Goal: Share content

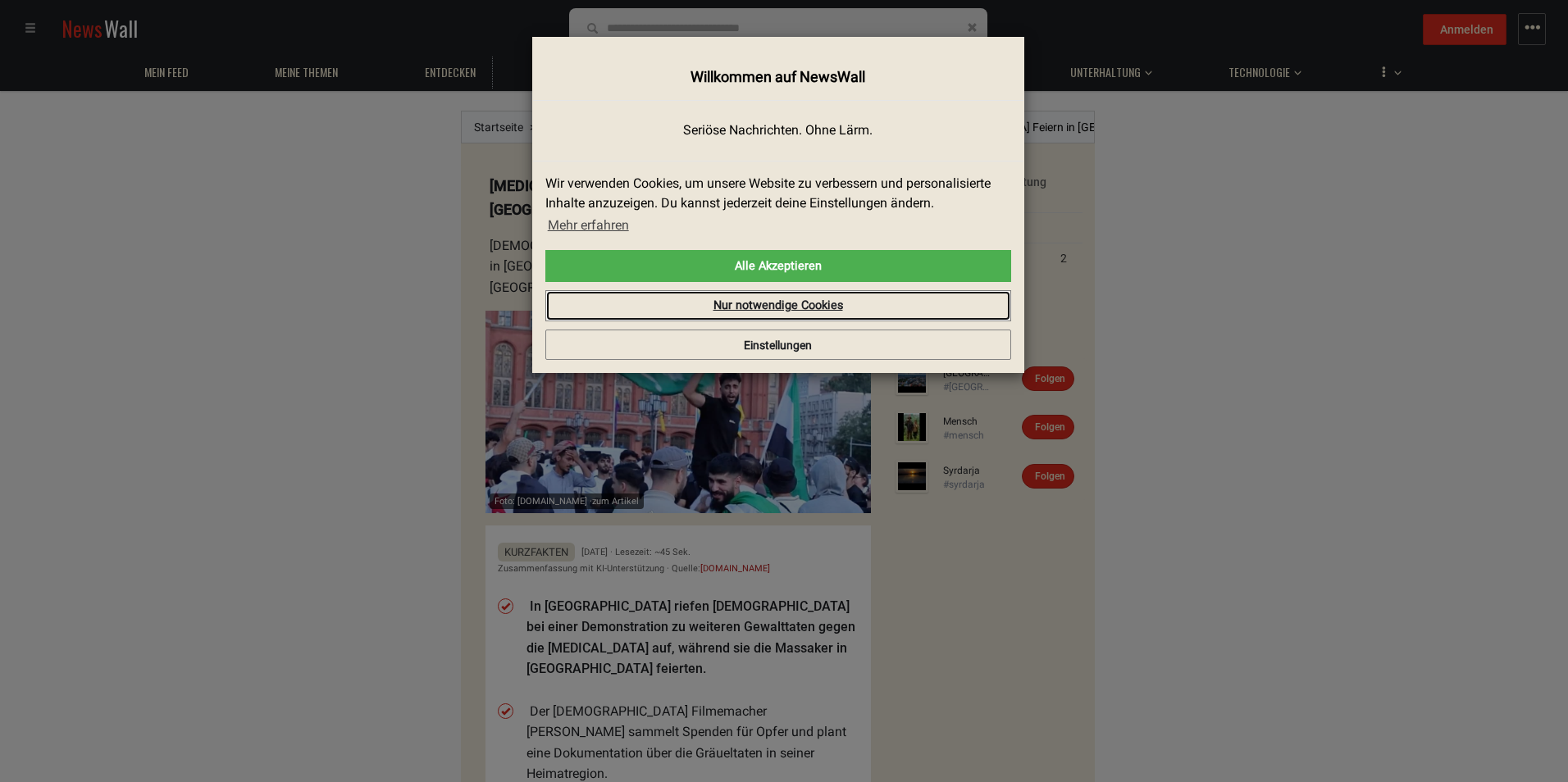
click at [700, 301] on link "Nur notwendige Cookies" at bounding box center [778, 306] width 466 height 31
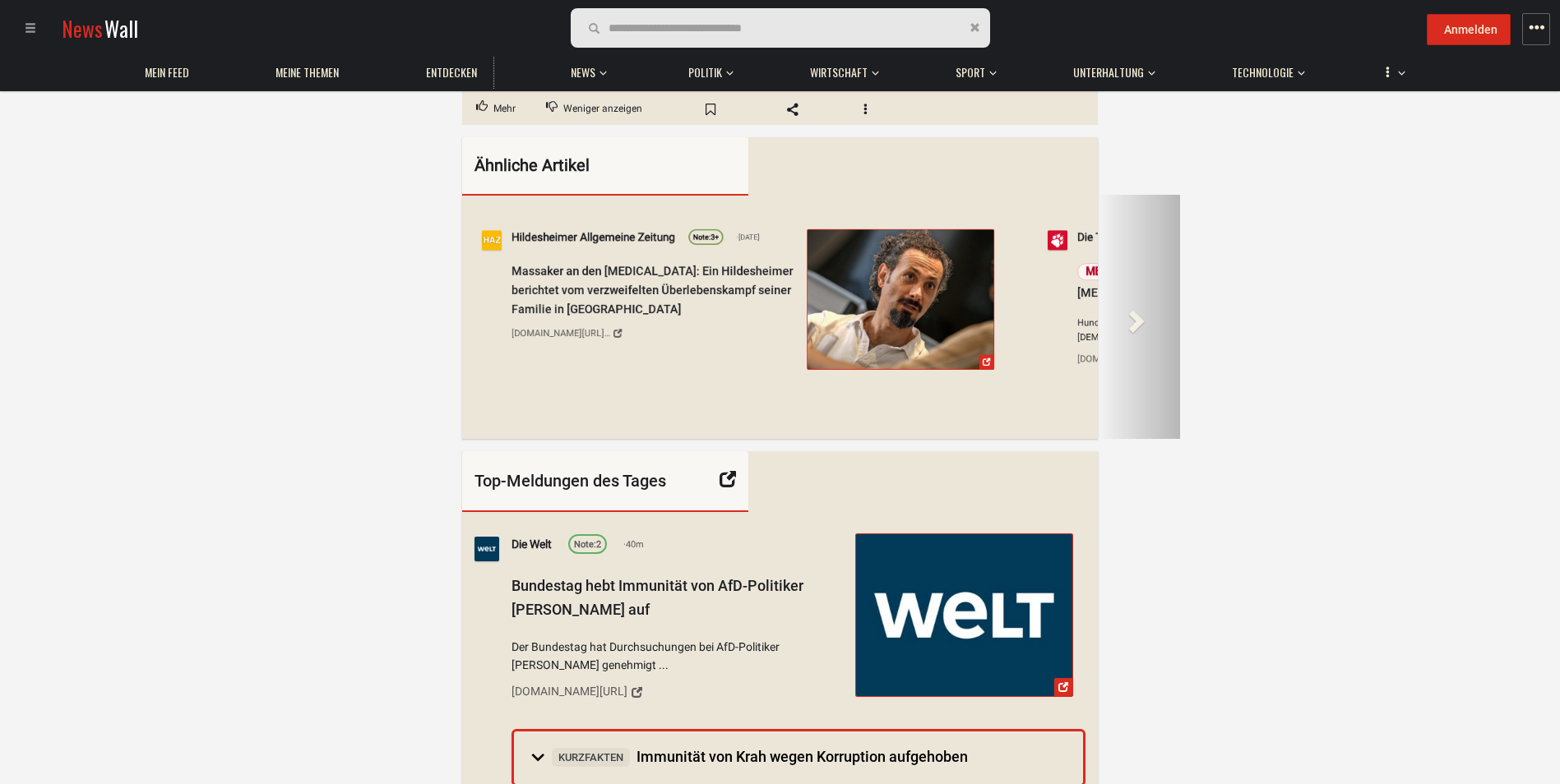
scroll to position [0, 164]
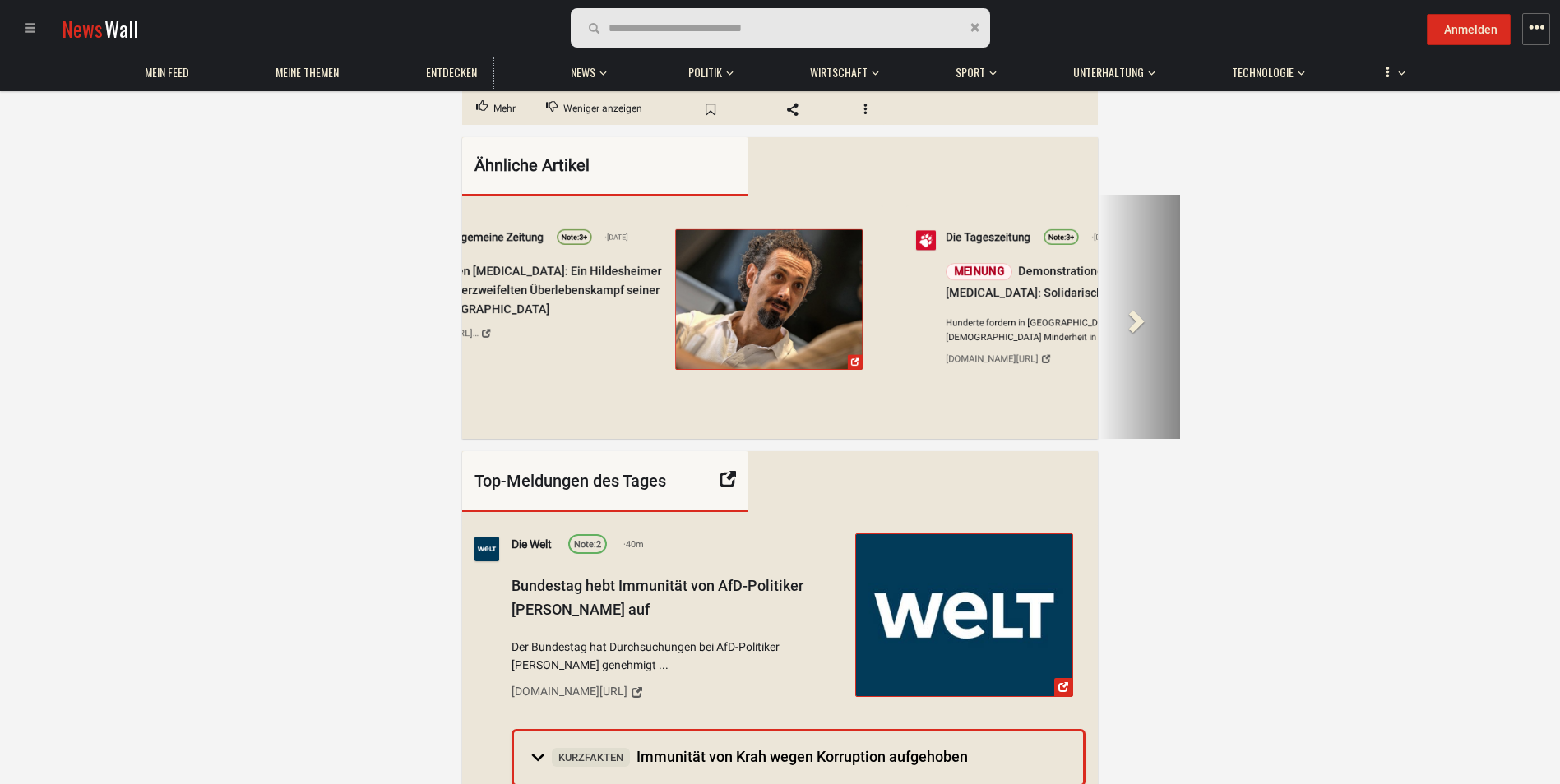
click at [1132, 309] on span at bounding box center [1134, 321] width 25 height 25
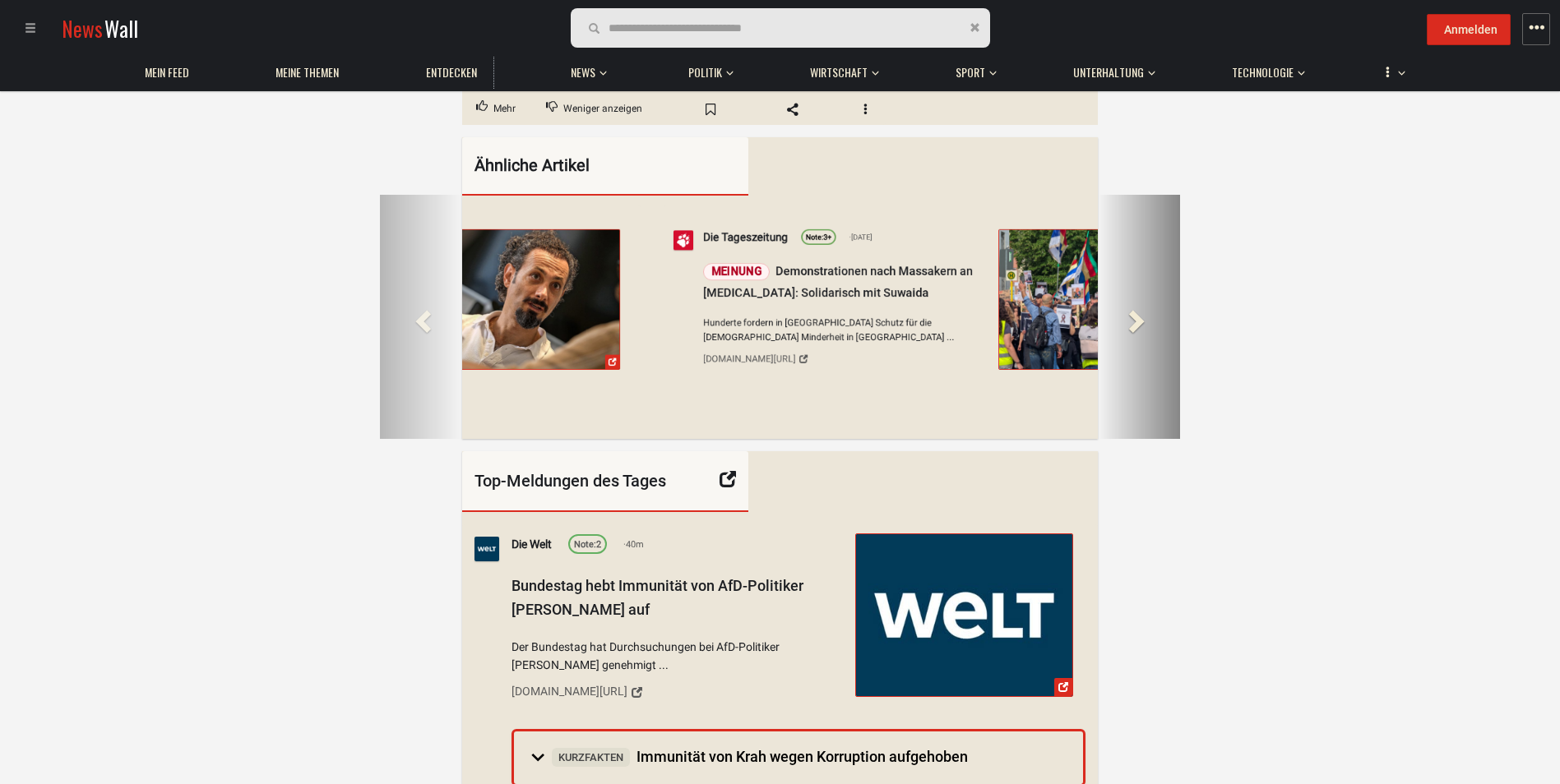
scroll to position [0, 666]
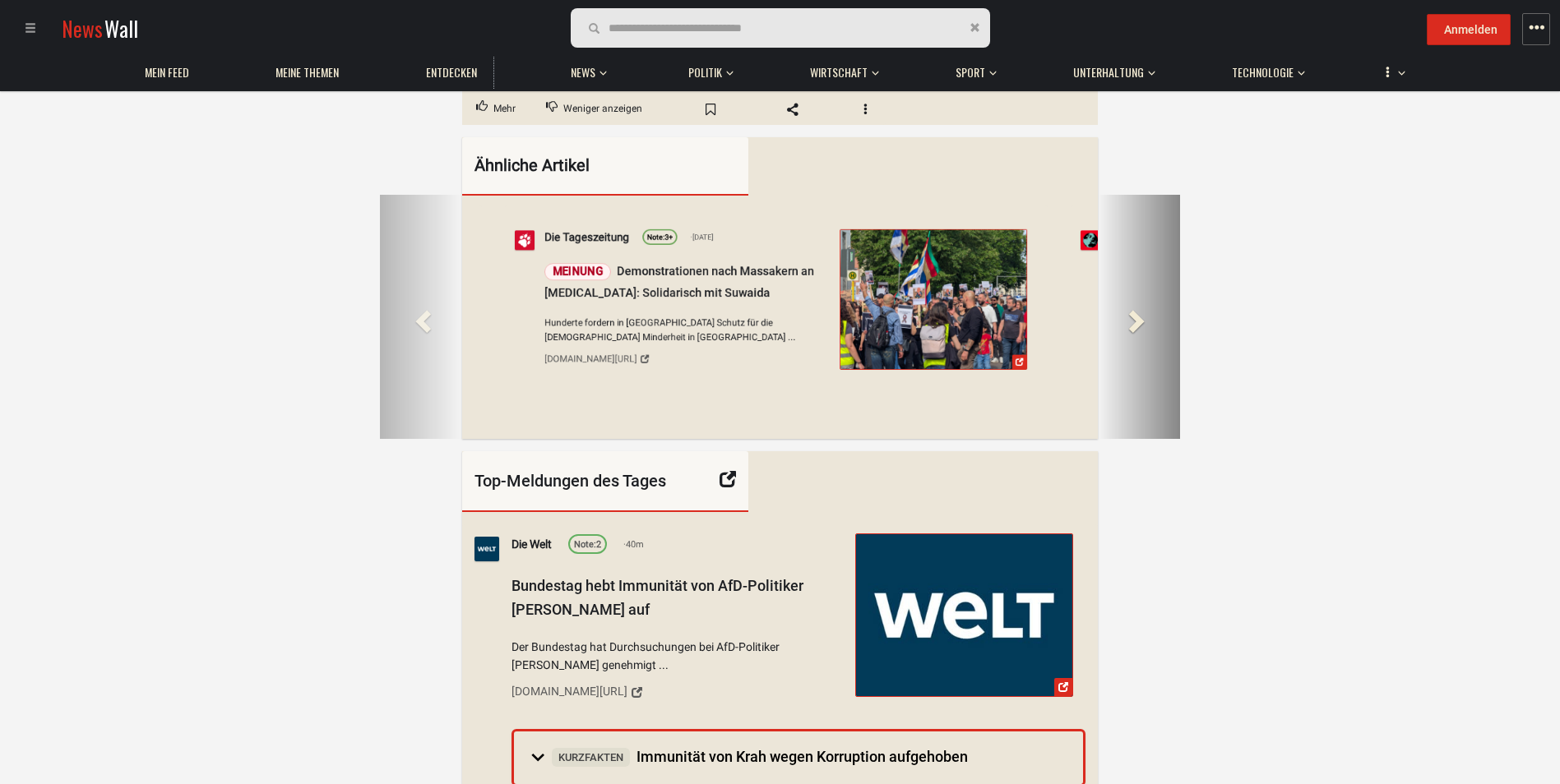
click at [1132, 309] on span at bounding box center [1134, 321] width 25 height 25
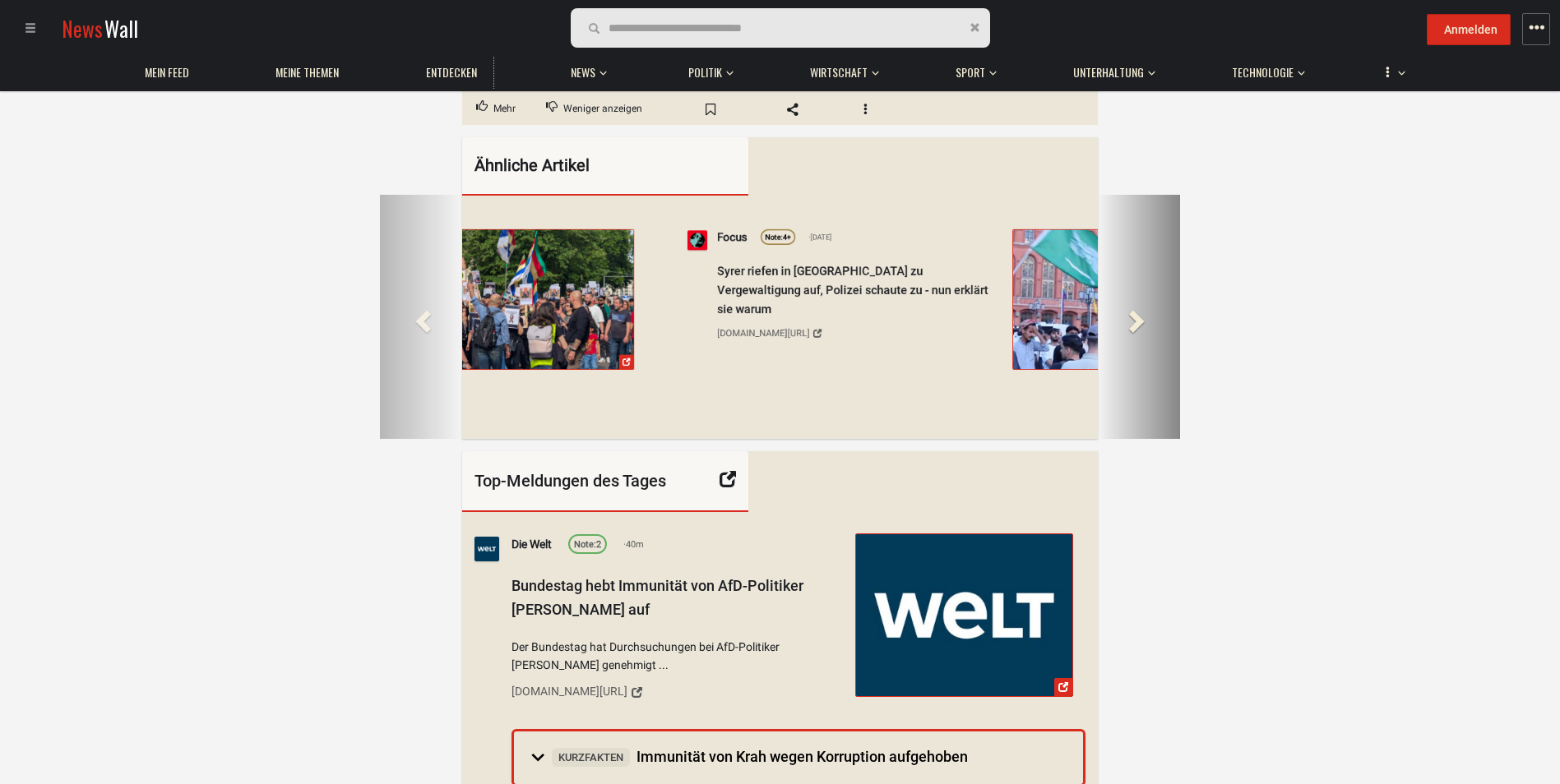
scroll to position [0, 1373]
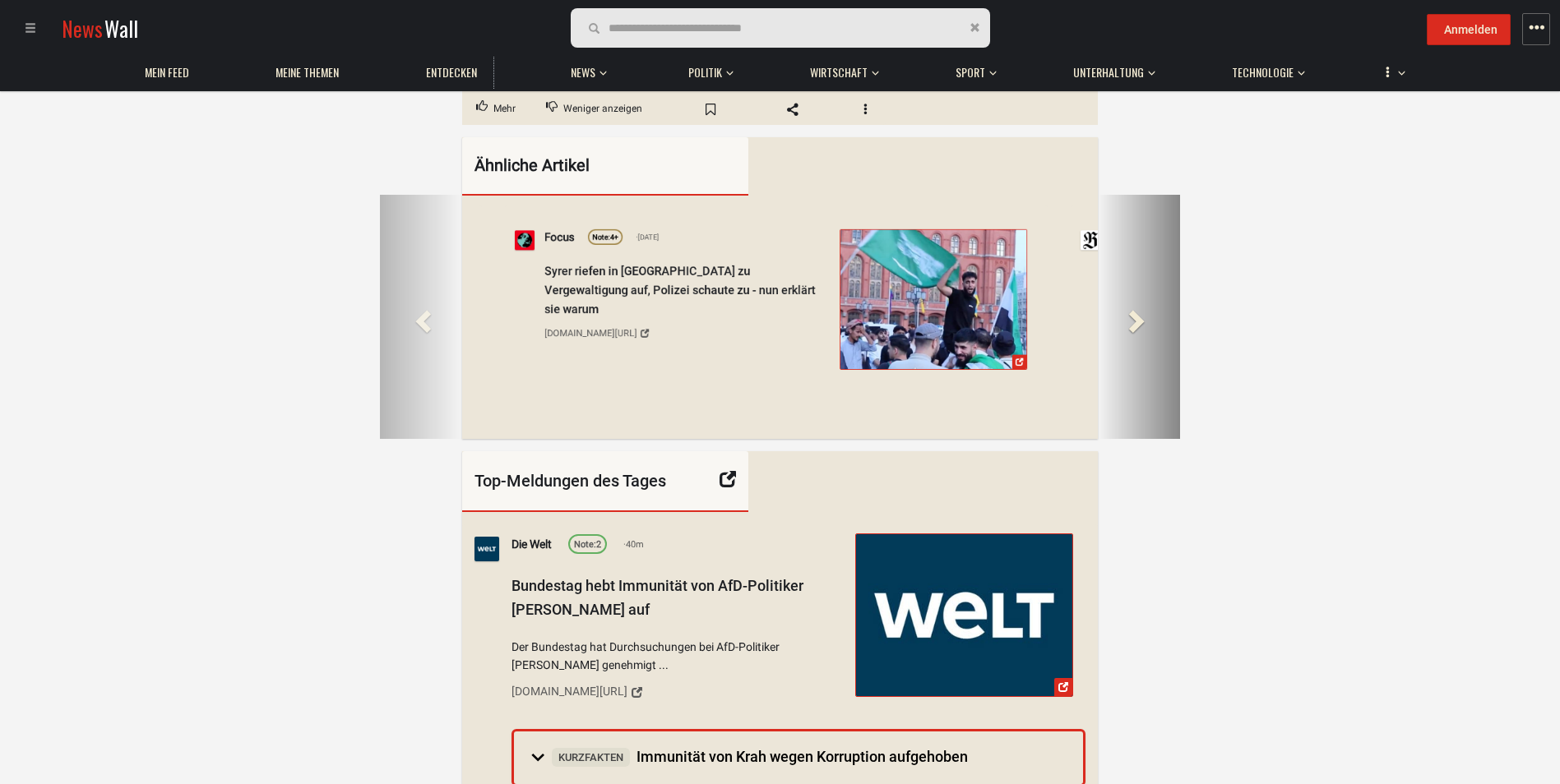
click at [1132, 309] on span at bounding box center [1134, 321] width 25 height 25
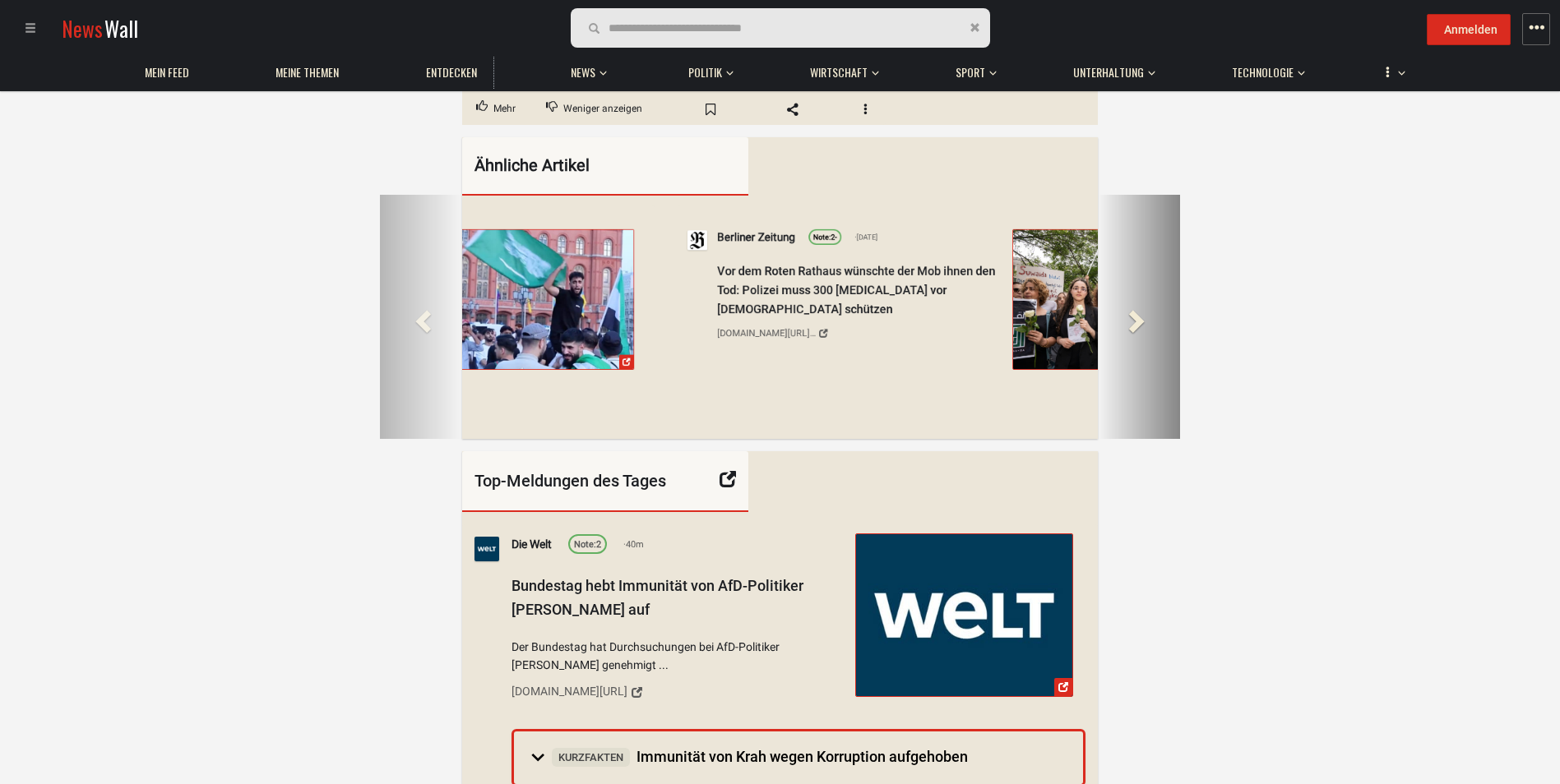
scroll to position [0, 2081]
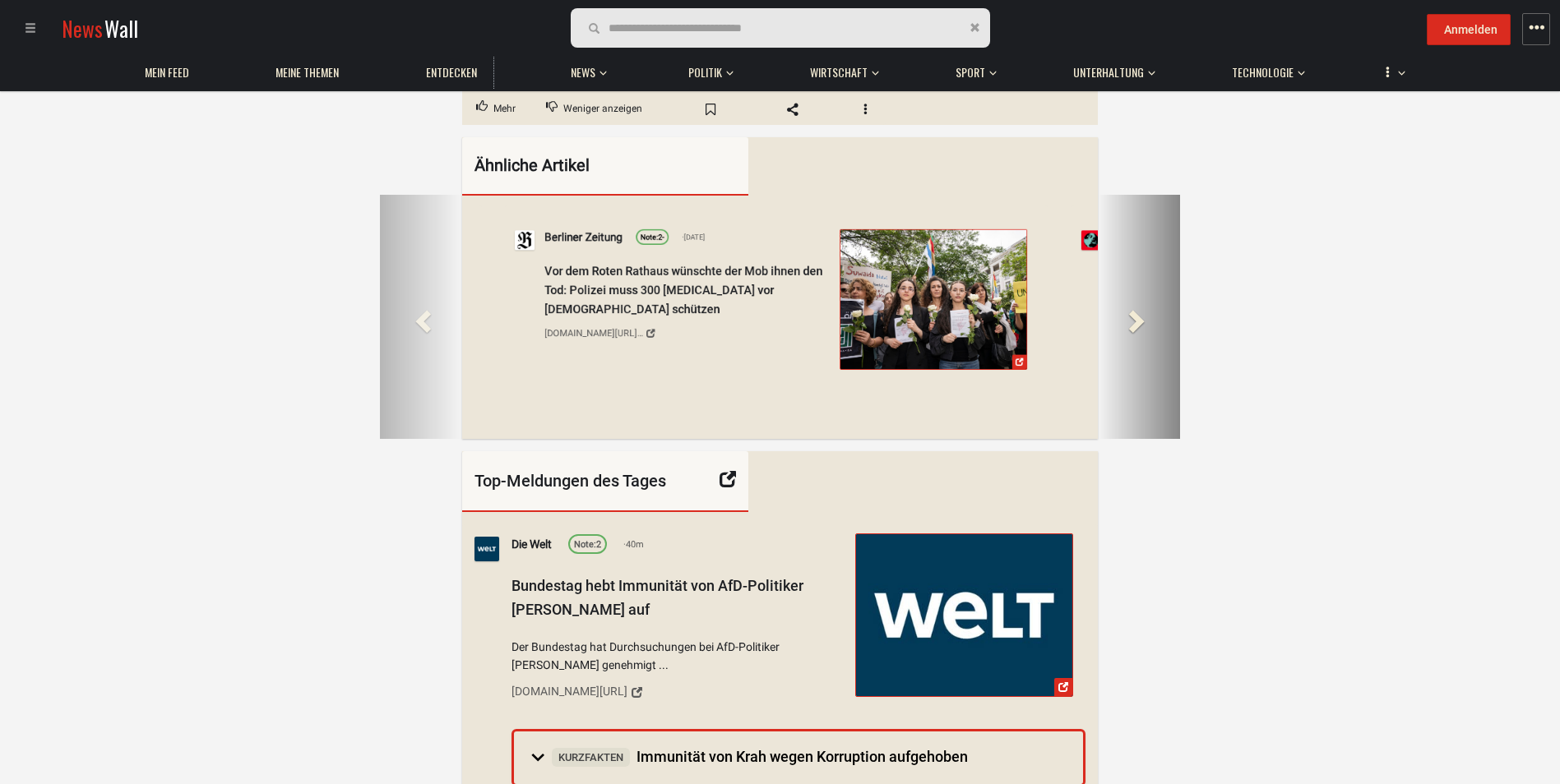
click at [1132, 309] on span at bounding box center [1134, 321] width 25 height 25
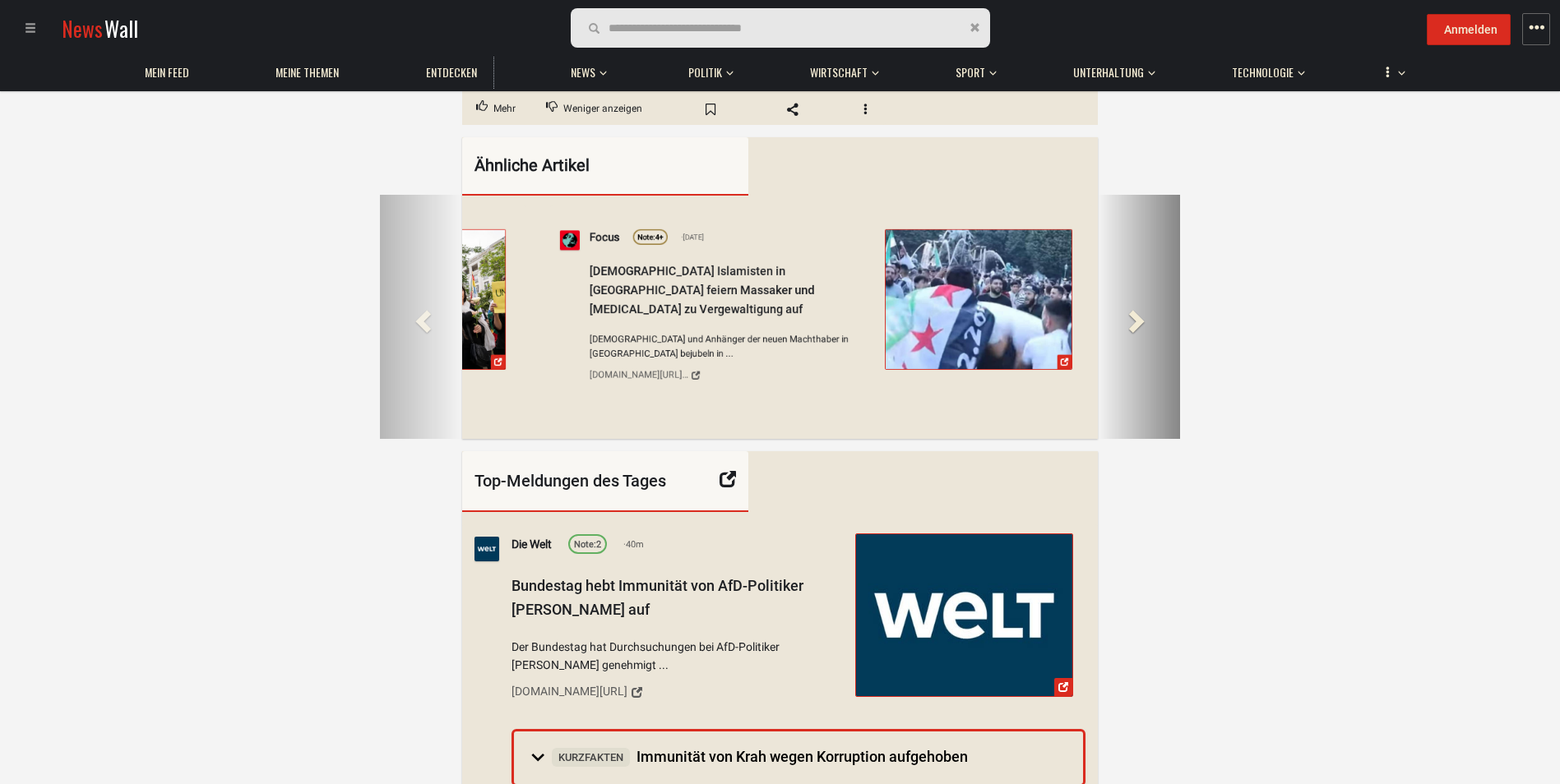
scroll to position [0, 2788]
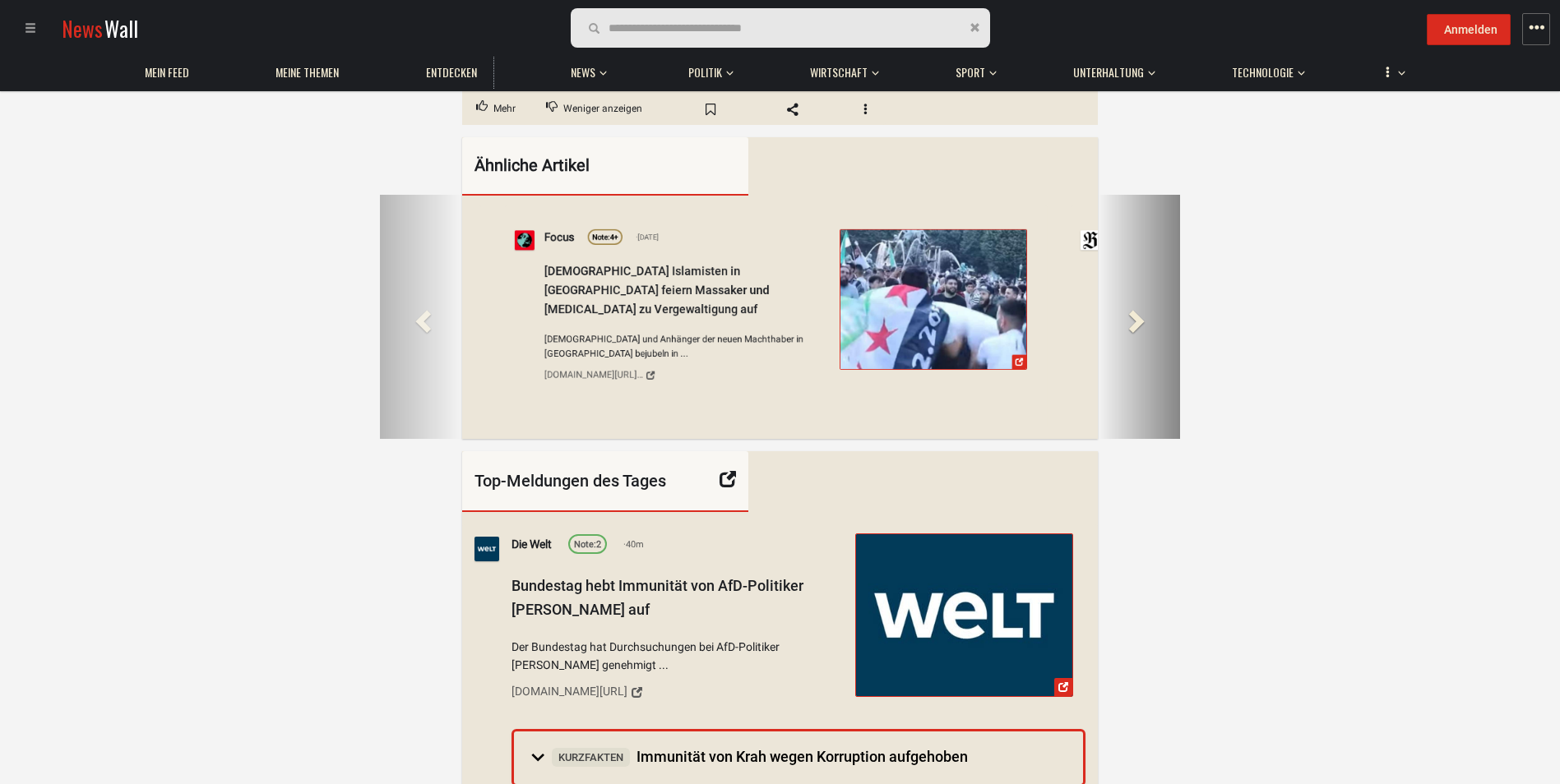
click at [1132, 309] on span at bounding box center [1134, 321] width 25 height 25
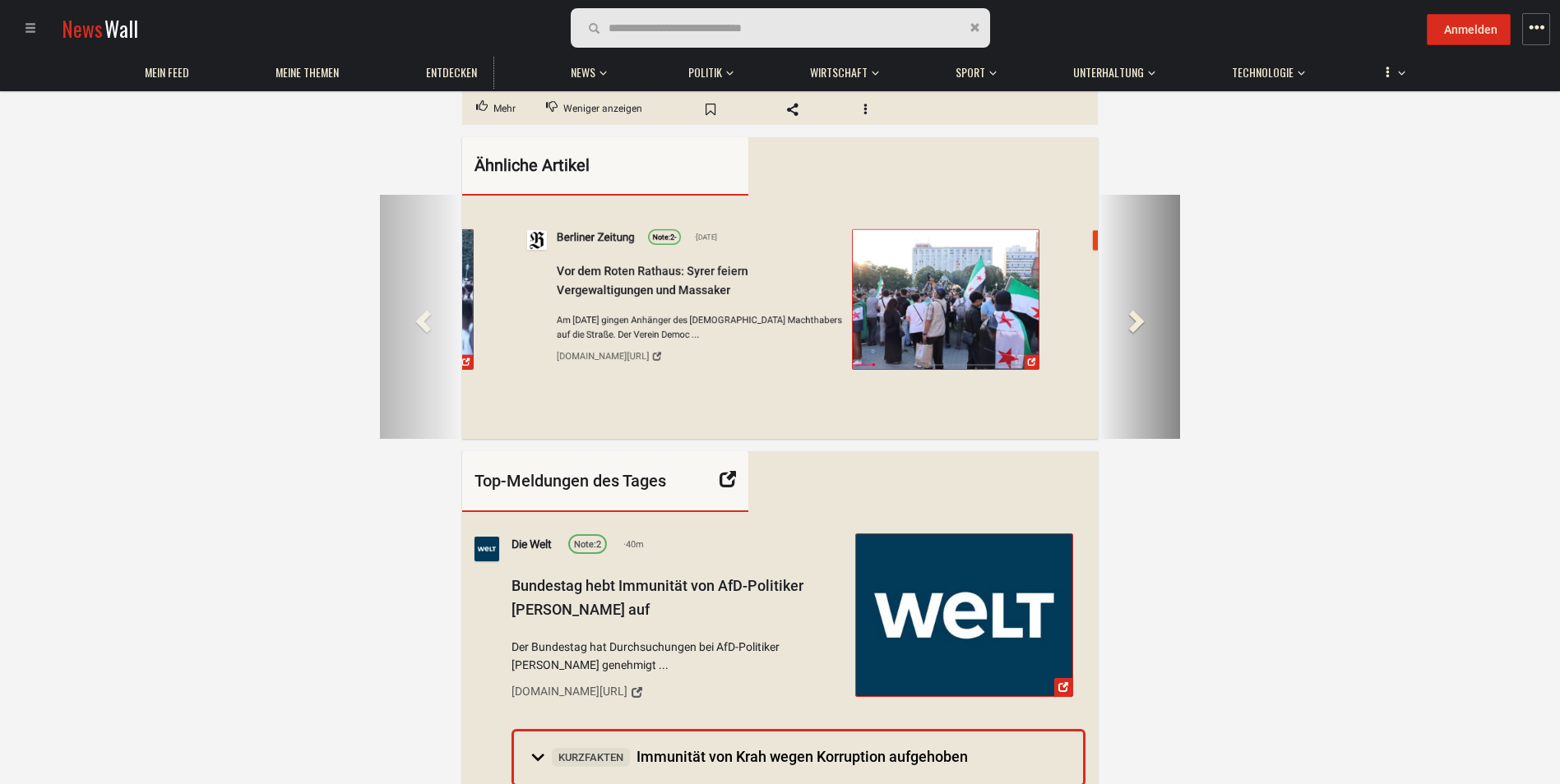
scroll to position [0, 3496]
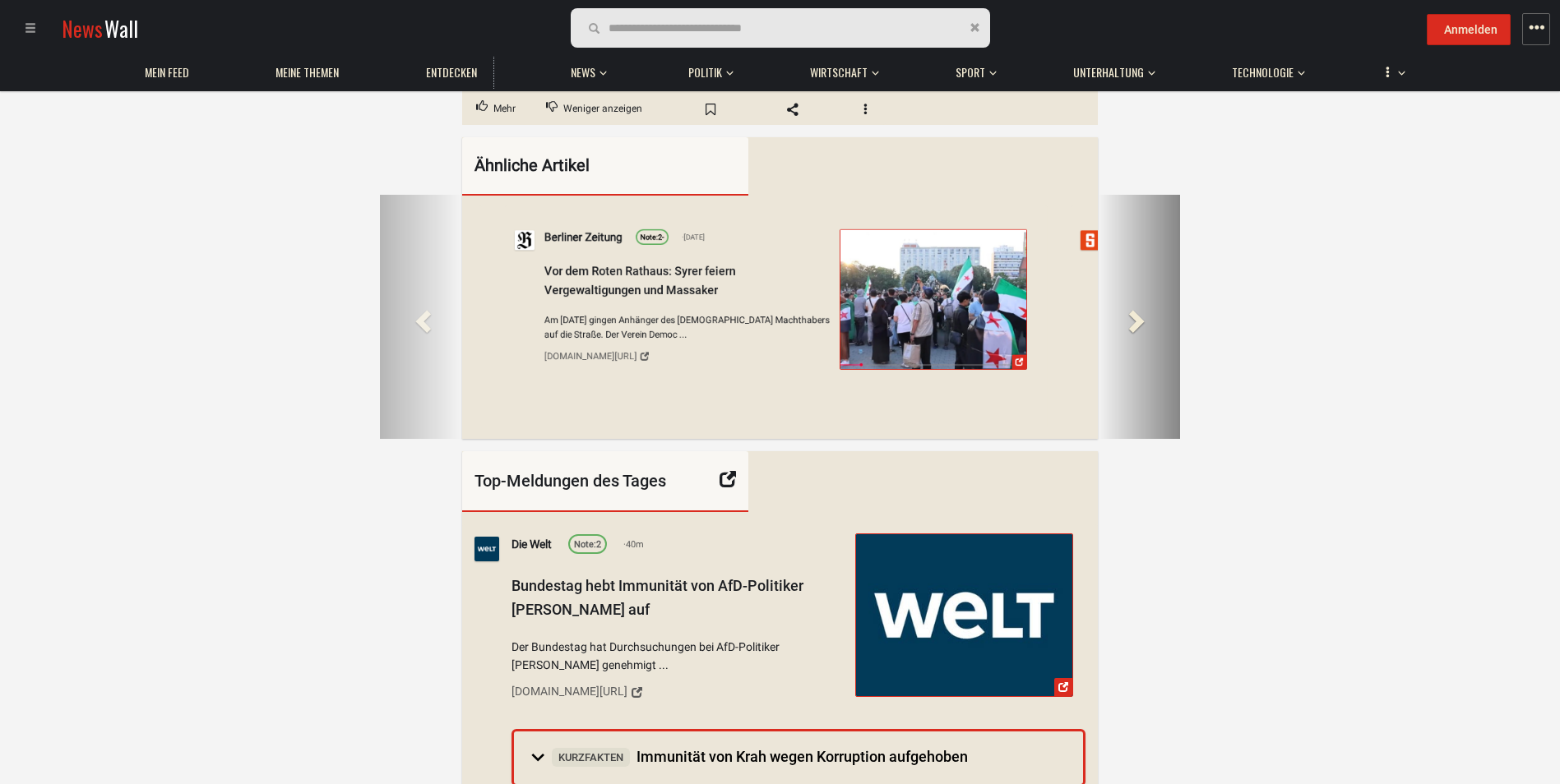
click at [1132, 309] on span at bounding box center [1134, 321] width 25 height 25
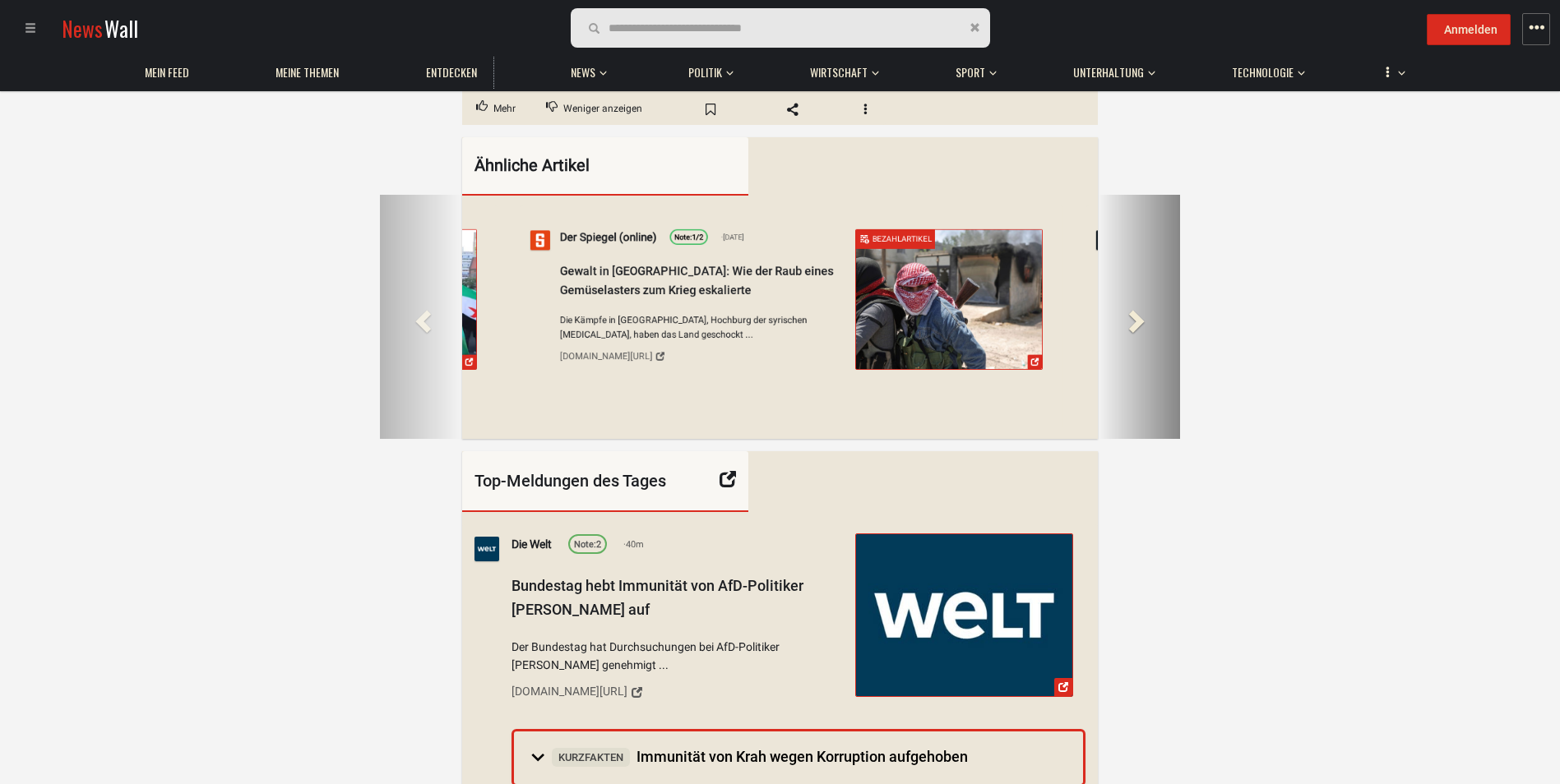
scroll to position [0, 4203]
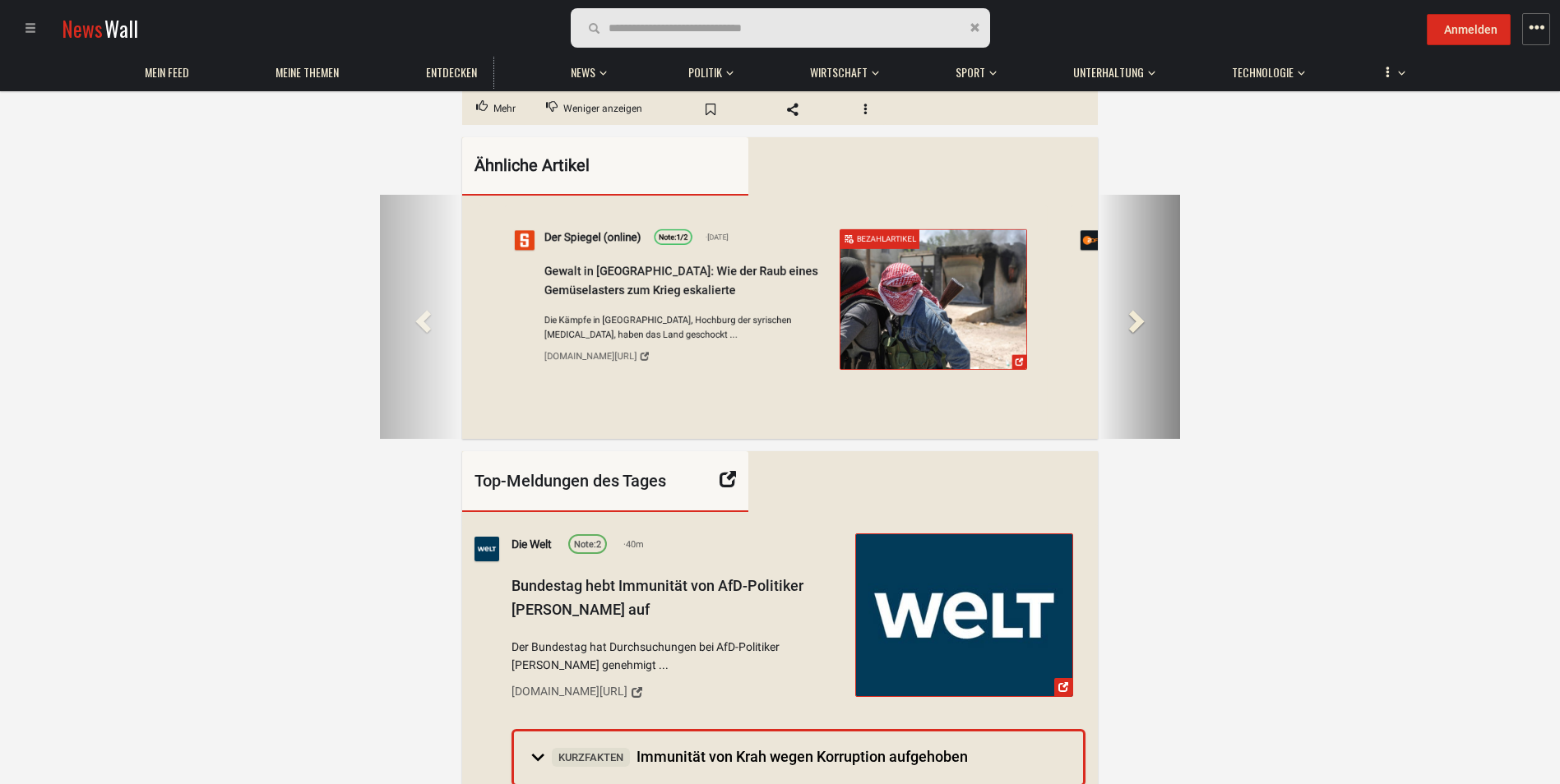
click at [1132, 309] on span at bounding box center [1134, 321] width 25 height 25
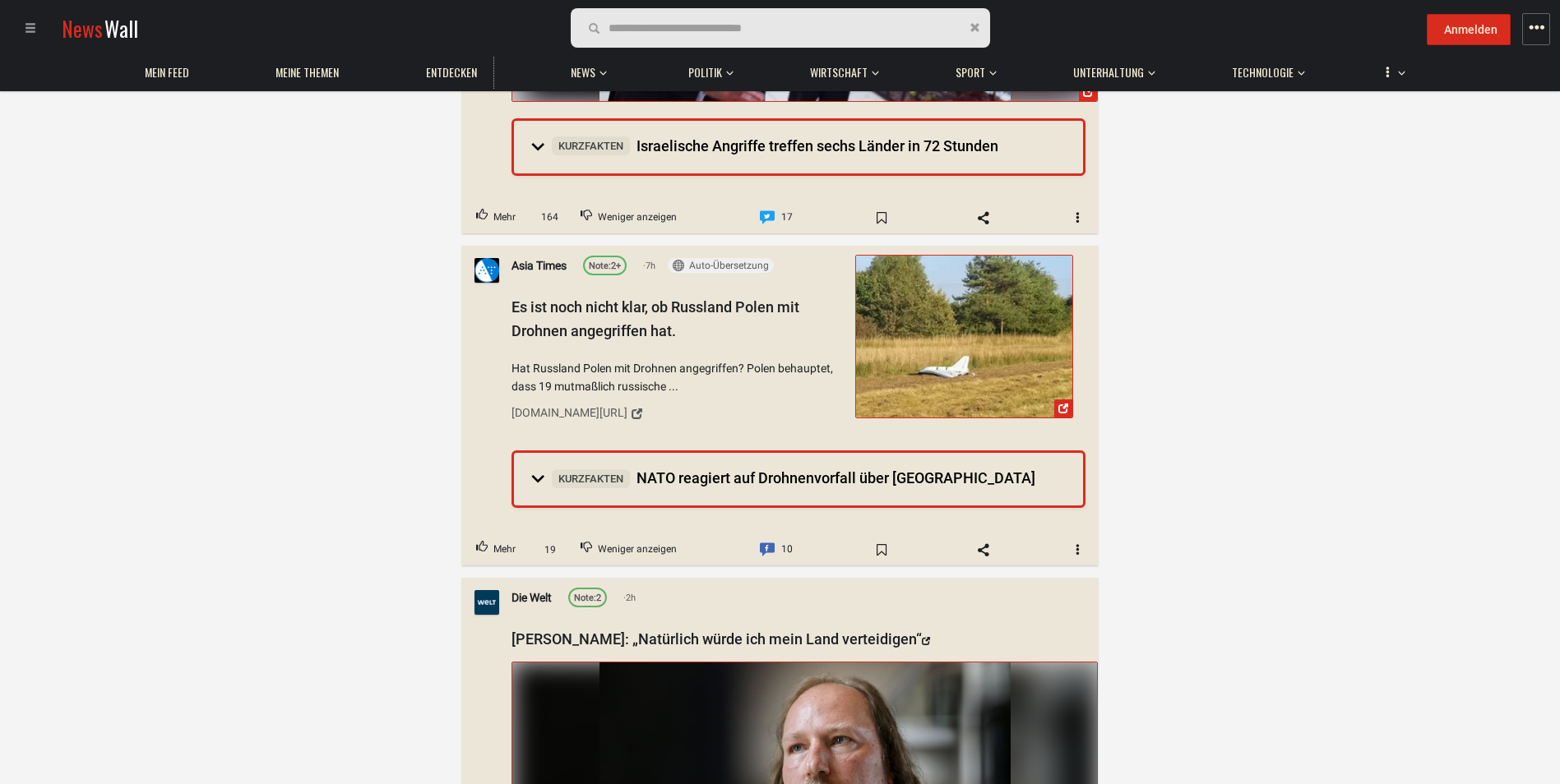
scroll to position [3453, 0]
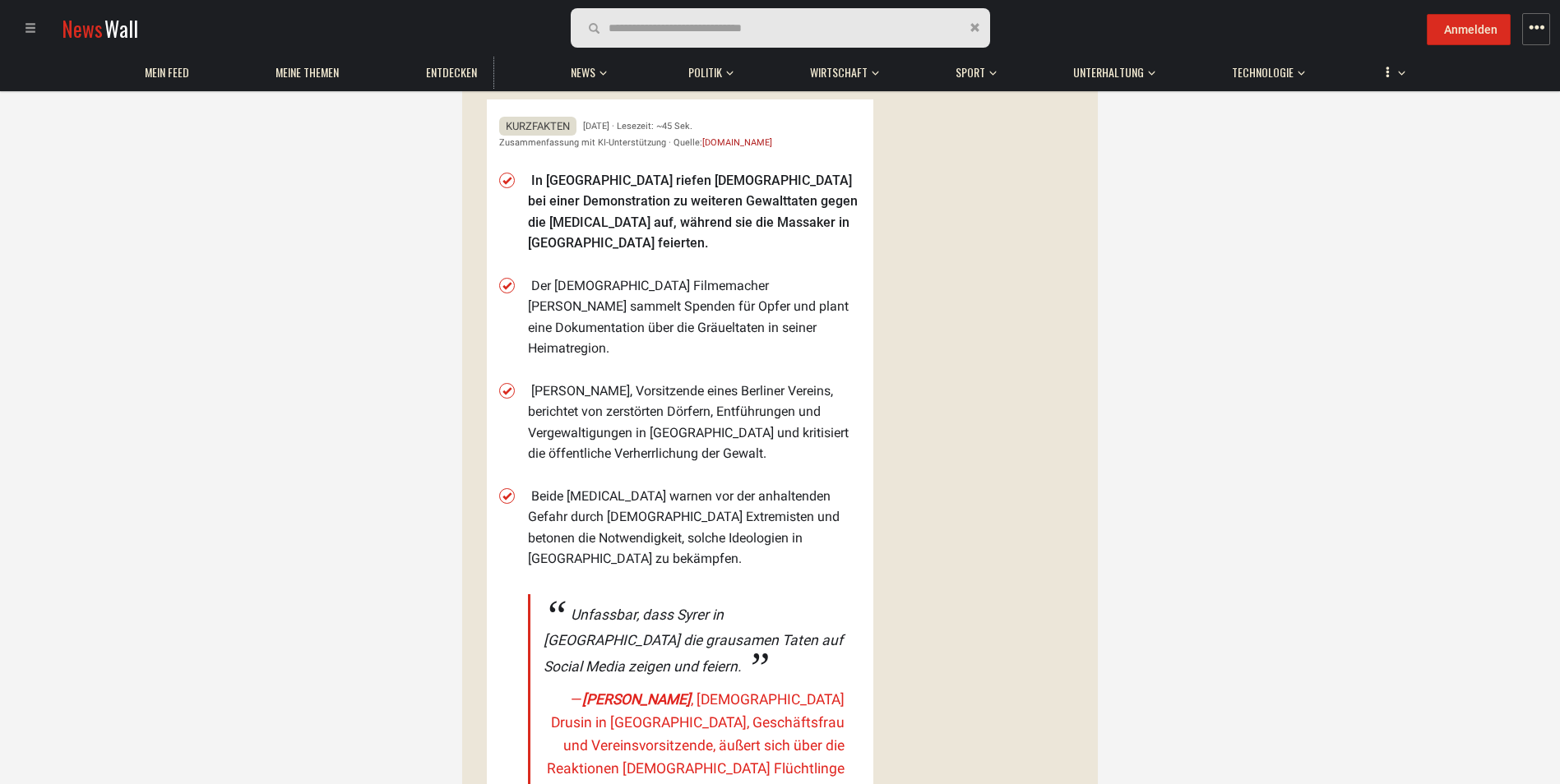
scroll to position [493, 0]
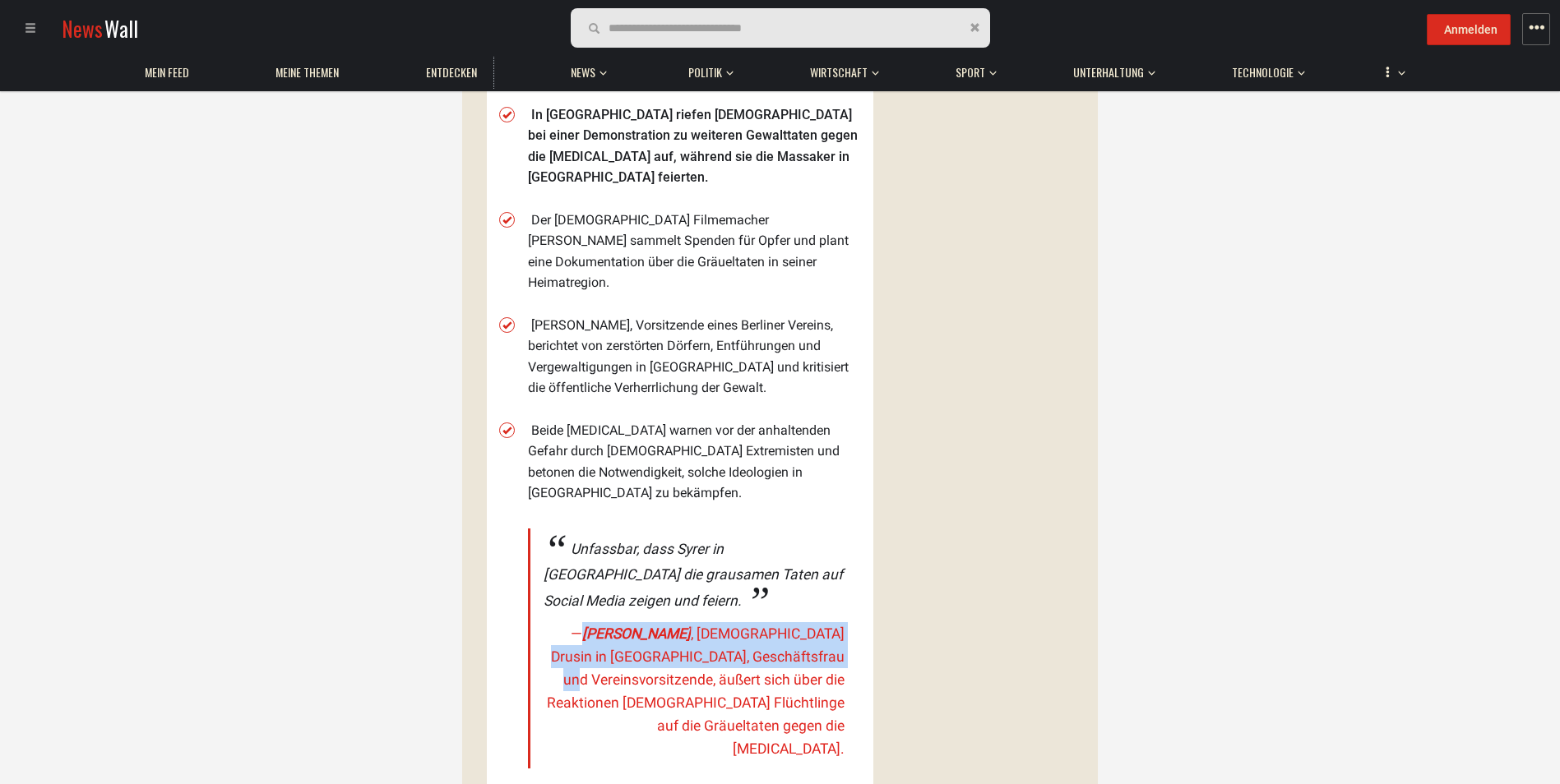
drag, startPoint x: 614, startPoint y: 590, endPoint x: 799, endPoint y: 615, distance: 186.7
click at [799, 623] on cite "— [PERSON_NAME] , [DEMOGRAPHIC_DATA] Drusin in [GEOGRAPHIC_DATA], Geschäftsfrau…" at bounding box center [694, 692] width 301 height 138
drag, startPoint x: 799, startPoint y: 615, endPoint x: 762, endPoint y: 611, distance: 37.2
copy cite "[PERSON_NAME] , [DEMOGRAPHIC_DATA] Drusin in [GEOGRAPHIC_DATA], Geschäftsfrau u…"
